Goal: Information Seeking & Learning: Learn about a topic

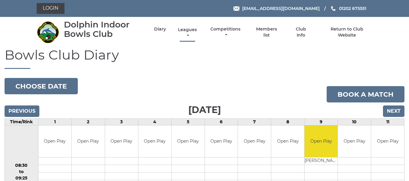
click at [190, 30] on link "Leagues" at bounding box center [188, 33] width 22 height 12
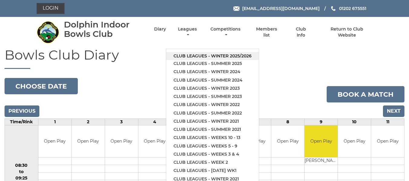
click at [203, 54] on link "Club leagues - Winter 2025/2026" at bounding box center [212, 56] width 93 height 8
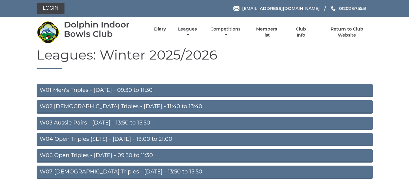
click at [186, 26] on li "Leagues Club leagues - Winter 2025/2026 Club leagues - Summer 2025 Club leagues…" at bounding box center [182, 32] width 32 height 18
click at [188, 31] on link "Leagues" at bounding box center [188, 33] width 22 height 12
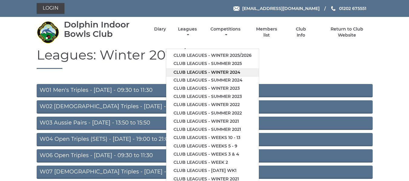
click at [205, 70] on link "Club leagues - Winter 2024" at bounding box center [212, 72] width 93 height 8
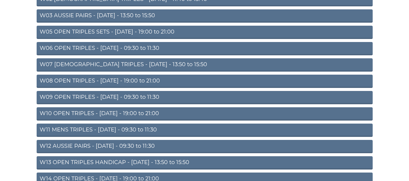
scroll to position [121, 0]
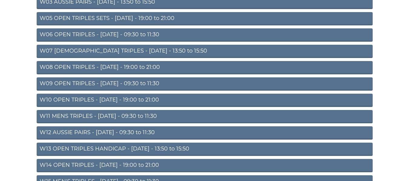
click at [109, 83] on link "W09 OPEN TRIPLES - Wednesday - 09:30 to 11:30" at bounding box center [205, 84] width 336 height 13
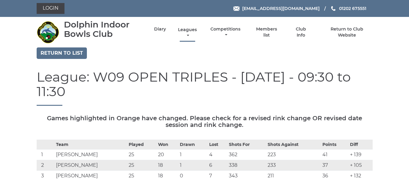
click at [193, 30] on link "Leagues" at bounding box center [188, 33] width 22 height 12
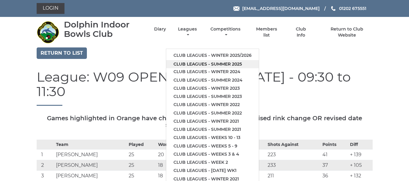
click at [191, 64] on link "Club leagues - Summer 2025" at bounding box center [212, 64] width 93 height 8
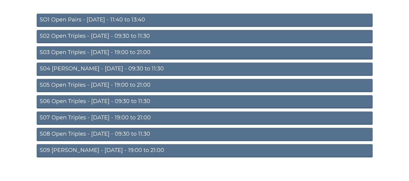
scroll to position [76, 0]
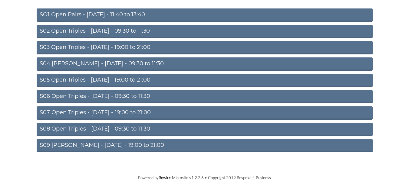
click at [101, 78] on link "S05 Open Triples - [DATE] - 19:00 to 21:00" at bounding box center [205, 80] width 336 height 13
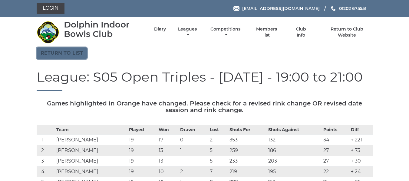
click at [70, 53] on link "Return to list" at bounding box center [62, 54] width 50 height 12
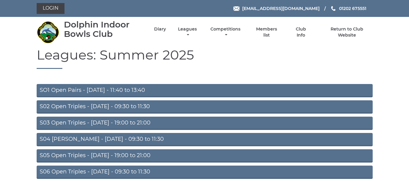
click at [95, 84] on link "SO1 Open Pairs - Monday - 11:40 to 13:40" at bounding box center [205, 90] width 336 height 13
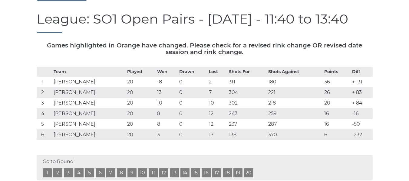
scroll to position [61, 0]
